Goal: Find specific page/section: Find specific page/section

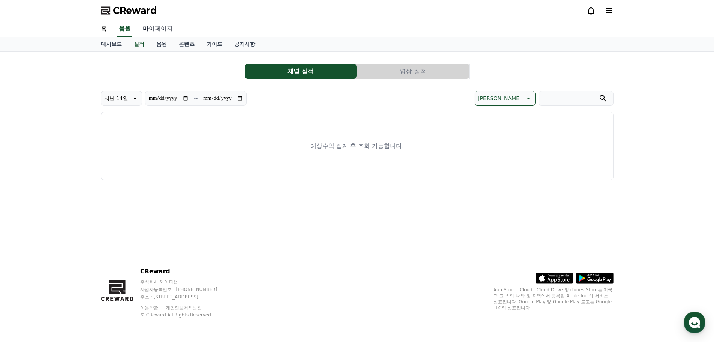
click at [165, 31] on link "마이페이지" at bounding box center [158, 29] width 42 height 16
select select "**********"
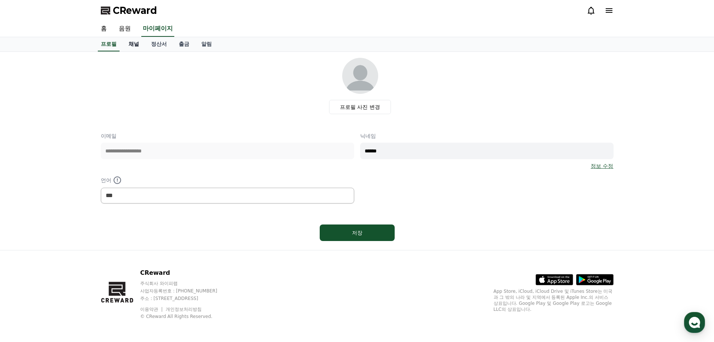
click at [143, 41] on link "채널" at bounding box center [134, 44] width 22 height 14
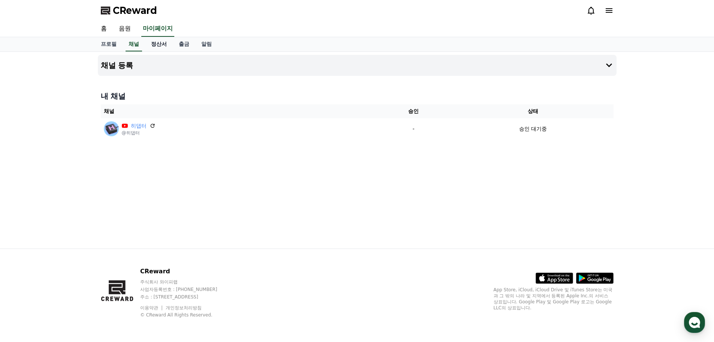
click at [159, 46] on link "정산서" at bounding box center [159, 44] width 28 height 14
